Goal: Transaction & Acquisition: Purchase product/service

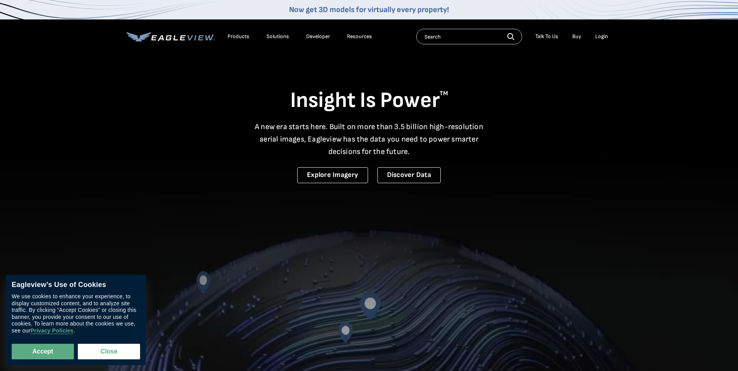
click at [601, 36] on div "Login" at bounding box center [601, 36] width 13 height 7
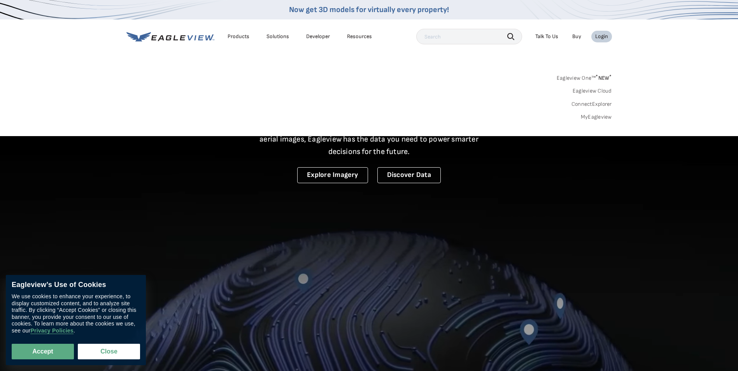
click at [599, 116] on link "MyEagleview" at bounding box center [596, 117] width 31 height 7
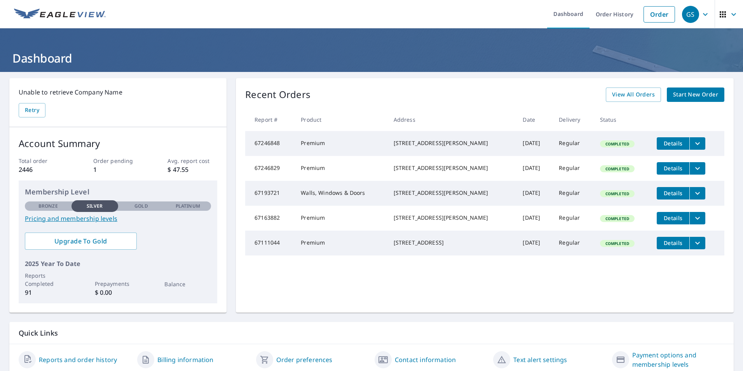
click at [691, 94] on span "Start New Order" at bounding box center [695, 95] width 45 height 10
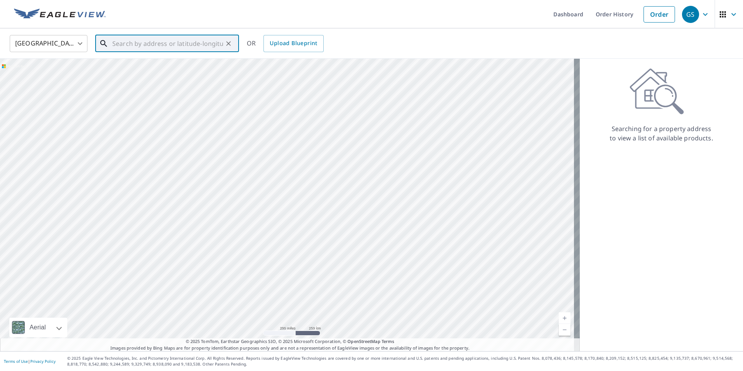
click at [142, 45] on input "text" at bounding box center [167, 44] width 111 height 22
click at [135, 66] on span "4057 Ridgetop Dr" at bounding box center [172, 65] width 122 height 9
type input "4057 Ridgetop Dr Bellbrook, OH 45305"
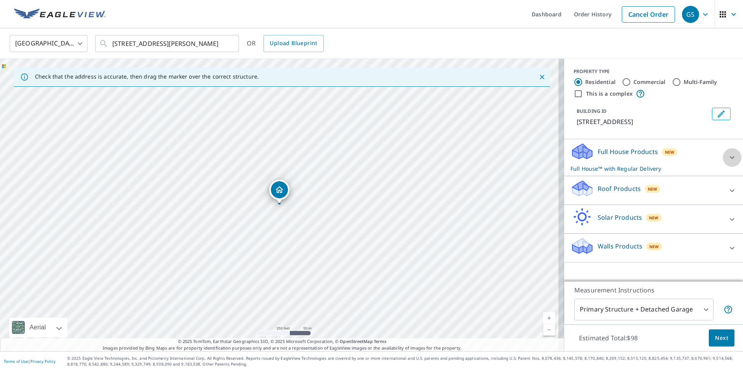
click at [728, 155] on icon at bounding box center [732, 157] width 9 height 9
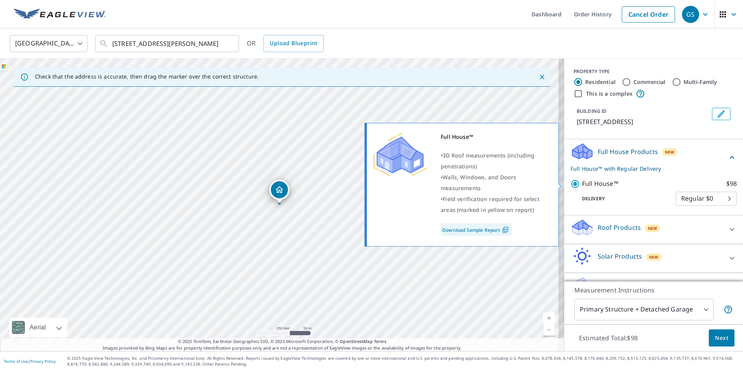
click at [571, 182] on input "Full House™ $98" at bounding box center [577, 183] width 12 height 9
checkbox input "false"
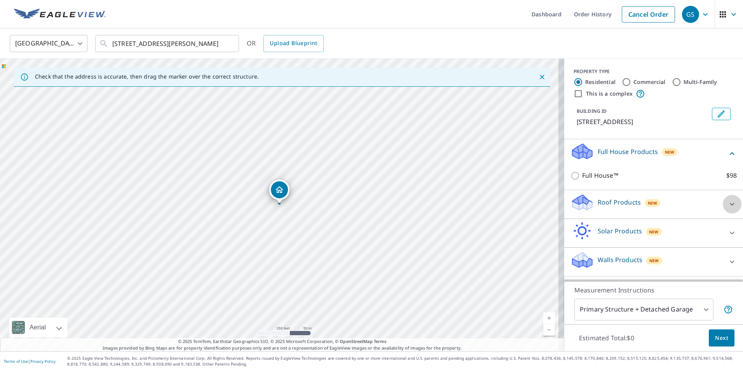
click at [728, 205] on icon at bounding box center [732, 203] width 9 height 9
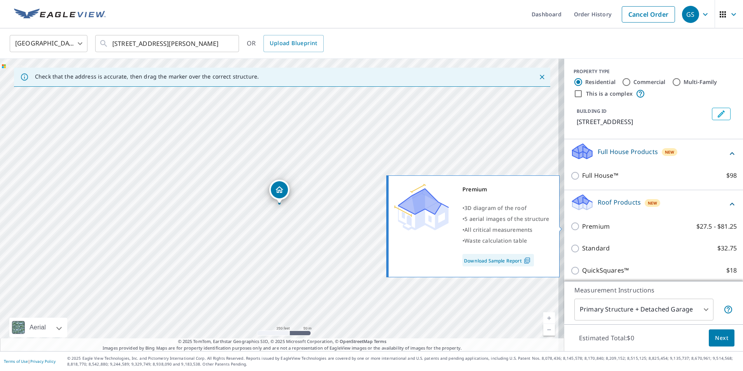
click at [573, 226] on input "Premium $27.5 - $81.25" at bounding box center [577, 226] width 12 height 9
checkbox input "true"
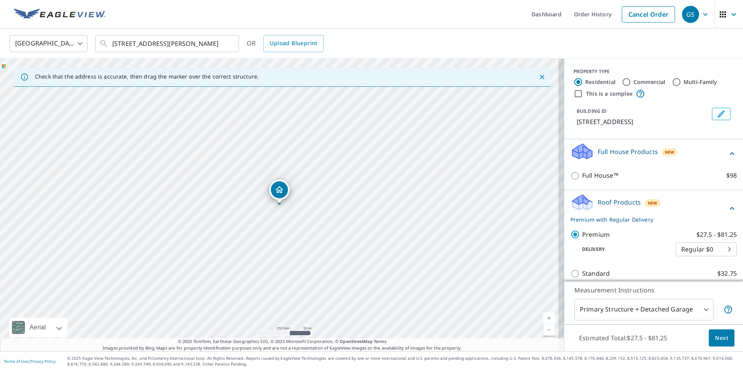
click at [729, 338] on div "Estimated Total: $27.5 - $81.25 Next" at bounding box center [654, 337] width 179 height 27
click at [721, 339] on button "Next" at bounding box center [722, 337] width 26 height 17
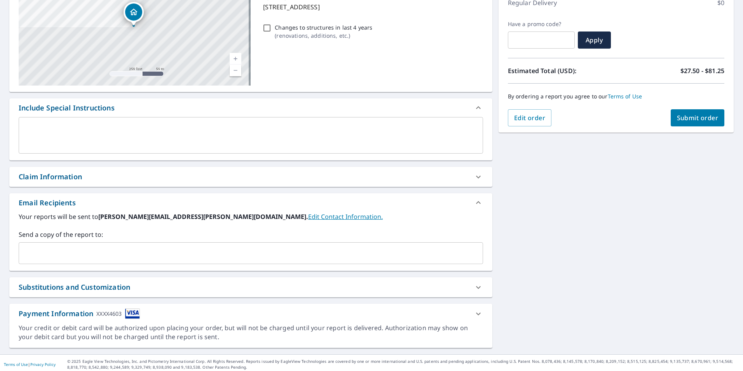
scroll to position [119, 0]
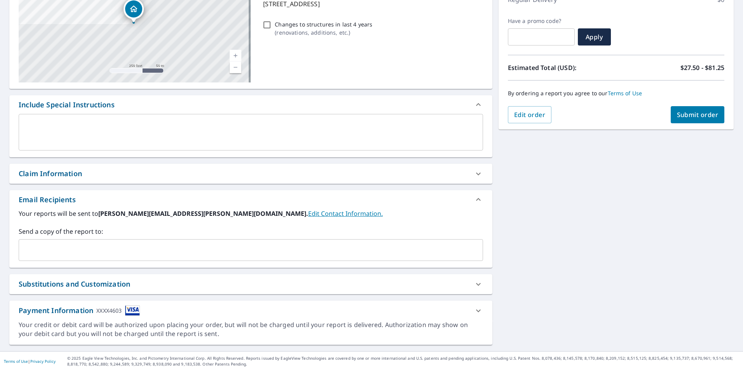
click at [176, 252] on input "text" at bounding box center [245, 250] width 446 height 15
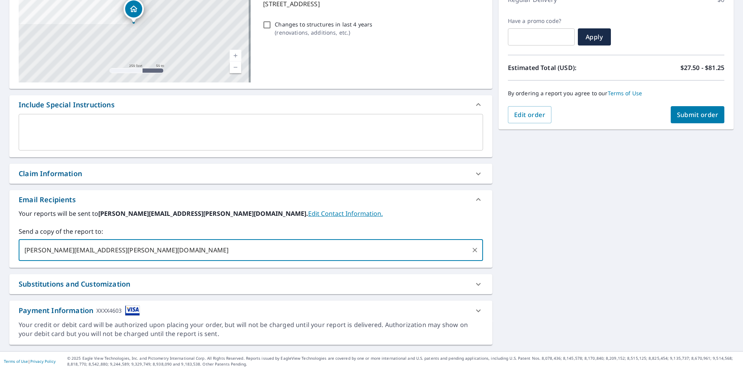
type input "Mike@possert.com"
click at [313, 225] on div "Your reports will be sent to gary@possert.com. Edit Contact Information. Send a…" at bounding box center [251, 235] width 465 height 52
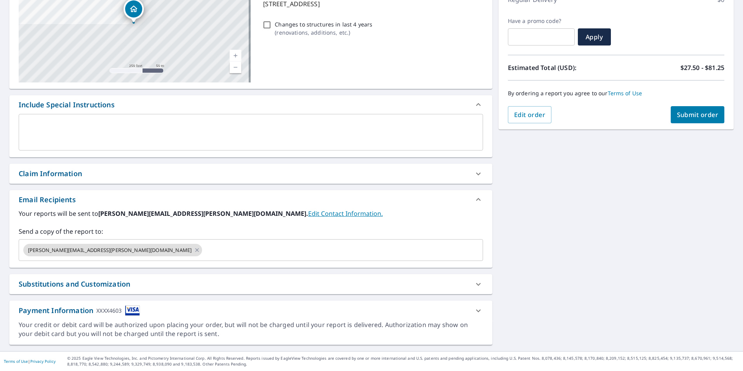
click at [696, 115] on span "Submit order" at bounding box center [698, 114] width 42 height 9
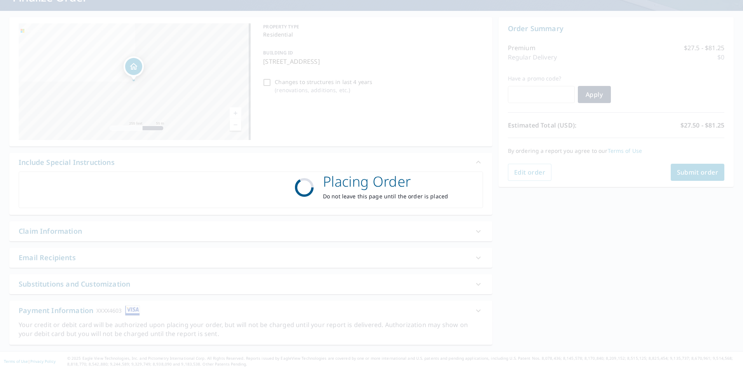
scroll to position [61, 0]
